Goal: Task Accomplishment & Management: Manage account settings

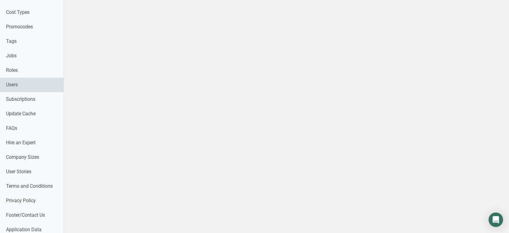
click at [14, 86] on link "Users" at bounding box center [32, 84] width 64 height 14
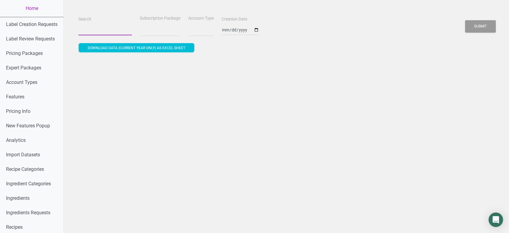
click at [109, 30] on input "Search" at bounding box center [105, 29] width 54 height 11
paste input "[PERSON_NAME][EMAIL_ADDRESS][DOMAIN_NAME]"
type input "[PERSON_NAME][EMAIL_ADDRESS][DOMAIN_NAME]"
select select
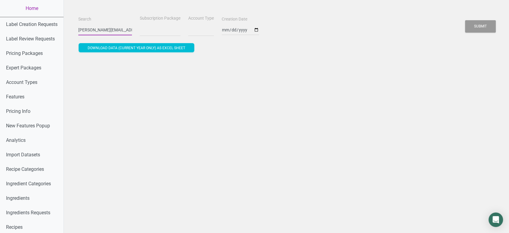
scroll to position [0, 8]
type input "[PERSON_NAME][EMAIL_ADDRESS][DOMAIN_NAME]"
click at [465, 20] on button "Submit" at bounding box center [480, 26] width 31 height 12
select select
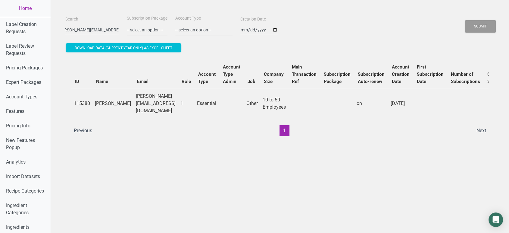
click at [64, 31] on div "Search [PERSON_NAME][EMAIL_ADDRESS][DOMAIN_NAME]" at bounding box center [92, 25] width 57 height 20
drag, startPoint x: 61, startPoint y: 30, endPoint x: 180, endPoint y: 31, distance: 119.1
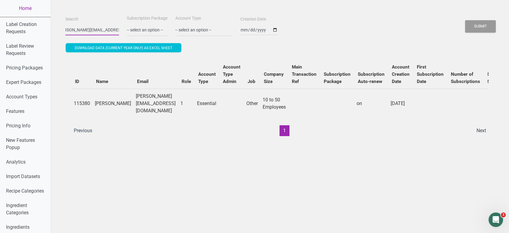
click at [180, 31] on div "Search [PERSON_NAME][EMAIL_ADDRESS][DOMAIN_NAME] Subscription Package -- select…" at bounding box center [280, 25] width 432 height 22
paste input "[EMAIL_ADDRESS][DOMAIN_NAME]"
click at [465, 20] on button "Submit" at bounding box center [480, 26] width 31 height 12
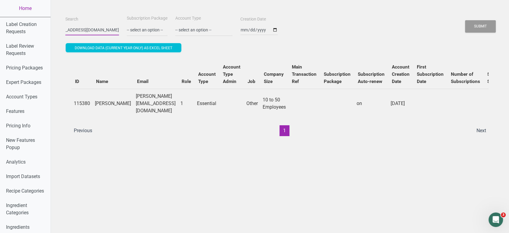
click at [465, 20] on button "Submit" at bounding box center [480, 26] width 31 height 12
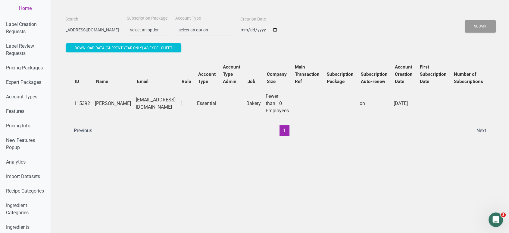
scroll to position [0, 0]
paste input "[EMAIL_ADDRESS][DOMAIN_NAME]"
type input "[EMAIL_ADDRESS][DOMAIN_NAME]]]]]]]]]]]]]]]]]]]]]]]]]]]]]]]]]]]]]]]]]]]]]]]]]]]]…"
click at [465, 20] on button "Submit" at bounding box center [480, 26] width 31 height 12
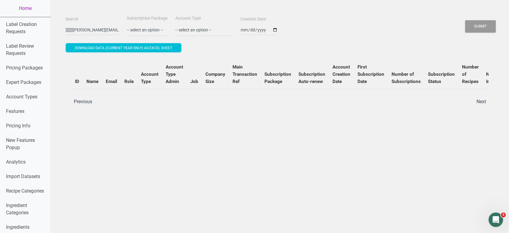
scroll to position [0, 0]
click at [64, 31] on div "Search [EMAIL_ADDRESS][DOMAIN_NAME]]]]]]]]]]]]]]]]]]]]]]]]]]]]]]]]]]]]]]]]]]]]]…" at bounding box center [92, 25] width 57 height 20
drag, startPoint x: 62, startPoint y: 30, endPoint x: 163, endPoint y: 24, distance: 101.2
click at [163, 24] on div "Search [EMAIL_ADDRESS][DOMAIN_NAME]]]]]]]]]]]]]]]]]]]]]]]]]]]]]]]]]]]]]]]]]]]]]…" at bounding box center [280, 25] width 432 height 22
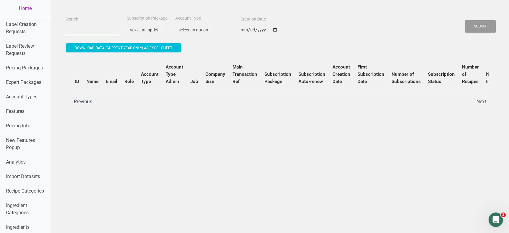
scroll to position [0, 0]
paste input "[EMAIL_ADDRESS][DOMAIN_NAME]"
click at [465, 20] on button "Submit" at bounding box center [480, 26] width 31 height 12
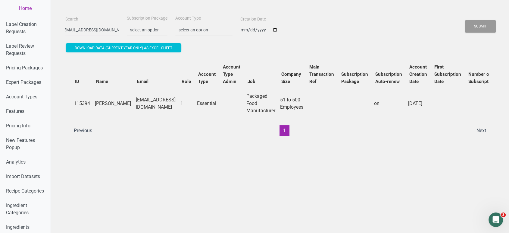
scroll to position [0, 0]
type input "t"
paste input "[EMAIL_ADDRESS][DOMAIN_NAME]"
click at [465, 20] on button "Submit" at bounding box center [480, 26] width 31 height 12
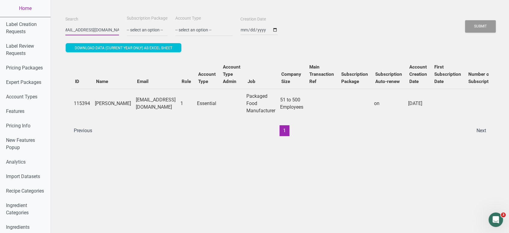
click at [465, 20] on button "Submit" at bounding box center [480, 26] width 31 height 12
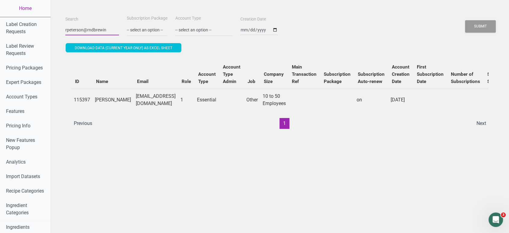
scroll to position [0, 0]
type input "r"
paste input "[EMAIL_ADDRESS][DOMAIN_NAME]"
click at [465, 20] on button "Submit" at bounding box center [480, 26] width 31 height 12
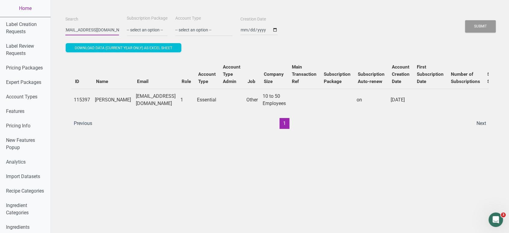
click at [465, 20] on button "Submit" at bounding box center [480, 26] width 31 height 12
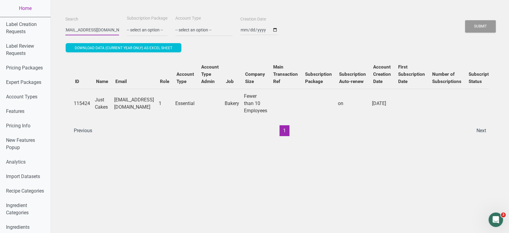
scroll to position [0, 0]
type input "c"
paste input "[EMAIL_ADDRESS][DOMAIN_NAME]"
click at [465, 20] on button "Submit" at bounding box center [480, 26] width 31 height 12
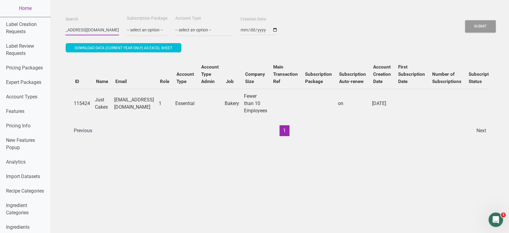
click at [465, 20] on button "Submit" at bounding box center [480, 26] width 31 height 12
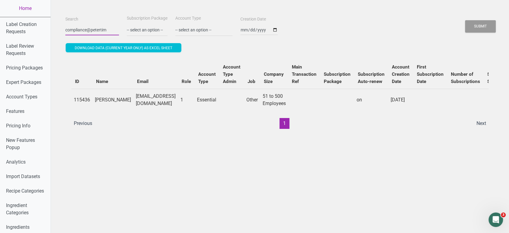
scroll to position [0, 0]
type input "c"
paste input "[EMAIL_ADDRESS][DOMAIN_NAME]"
type input "[EMAIL_ADDRESS][DOMAIN_NAME]"
click at [465, 20] on button "Submit" at bounding box center [480, 26] width 31 height 12
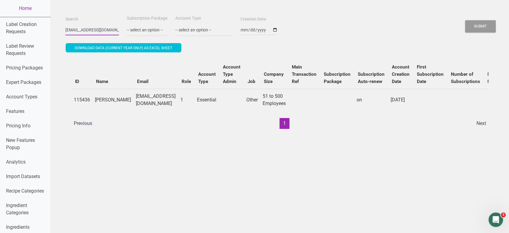
click at [465, 20] on button "Submit" at bounding box center [480, 26] width 31 height 12
